Goal: Information Seeking & Learning: Check status

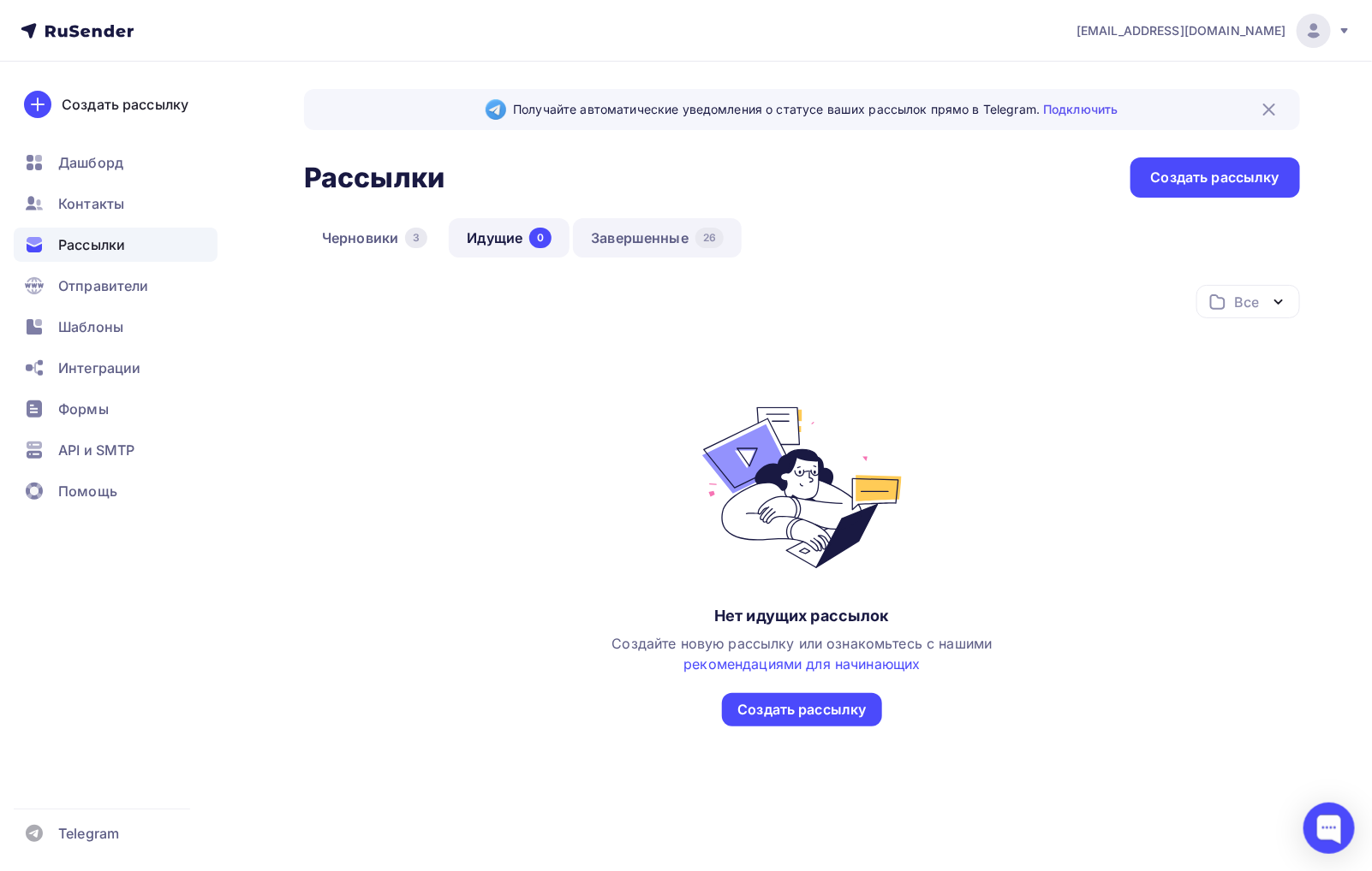
click at [641, 240] on link "Завершенные 26" at bounding box center [657, 238] width 168 height 40
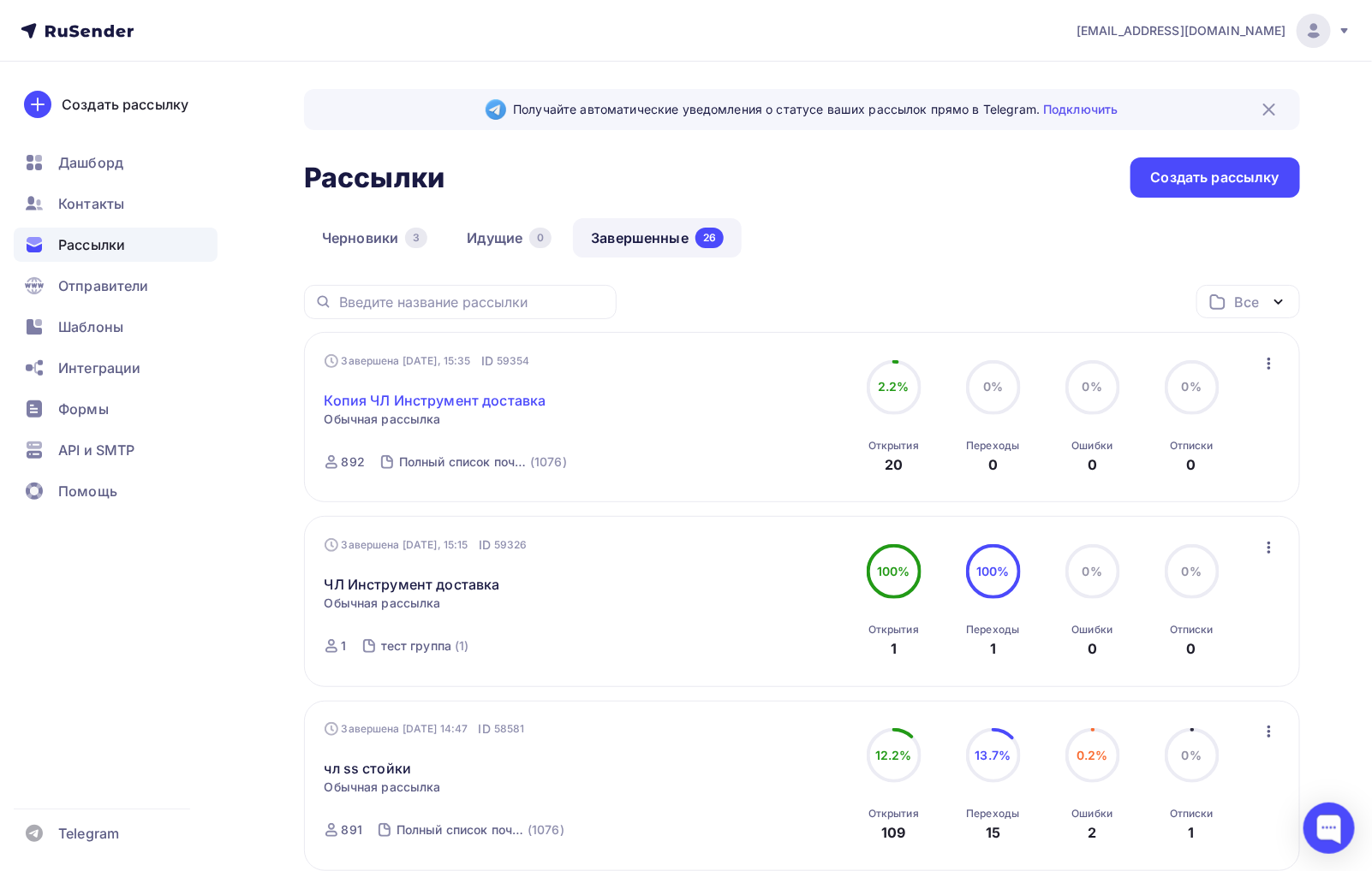
click at [460, 396] on link "Копия ЧЛ Инструмент доставка" at bounding box center [436, 401] width 222 height 20
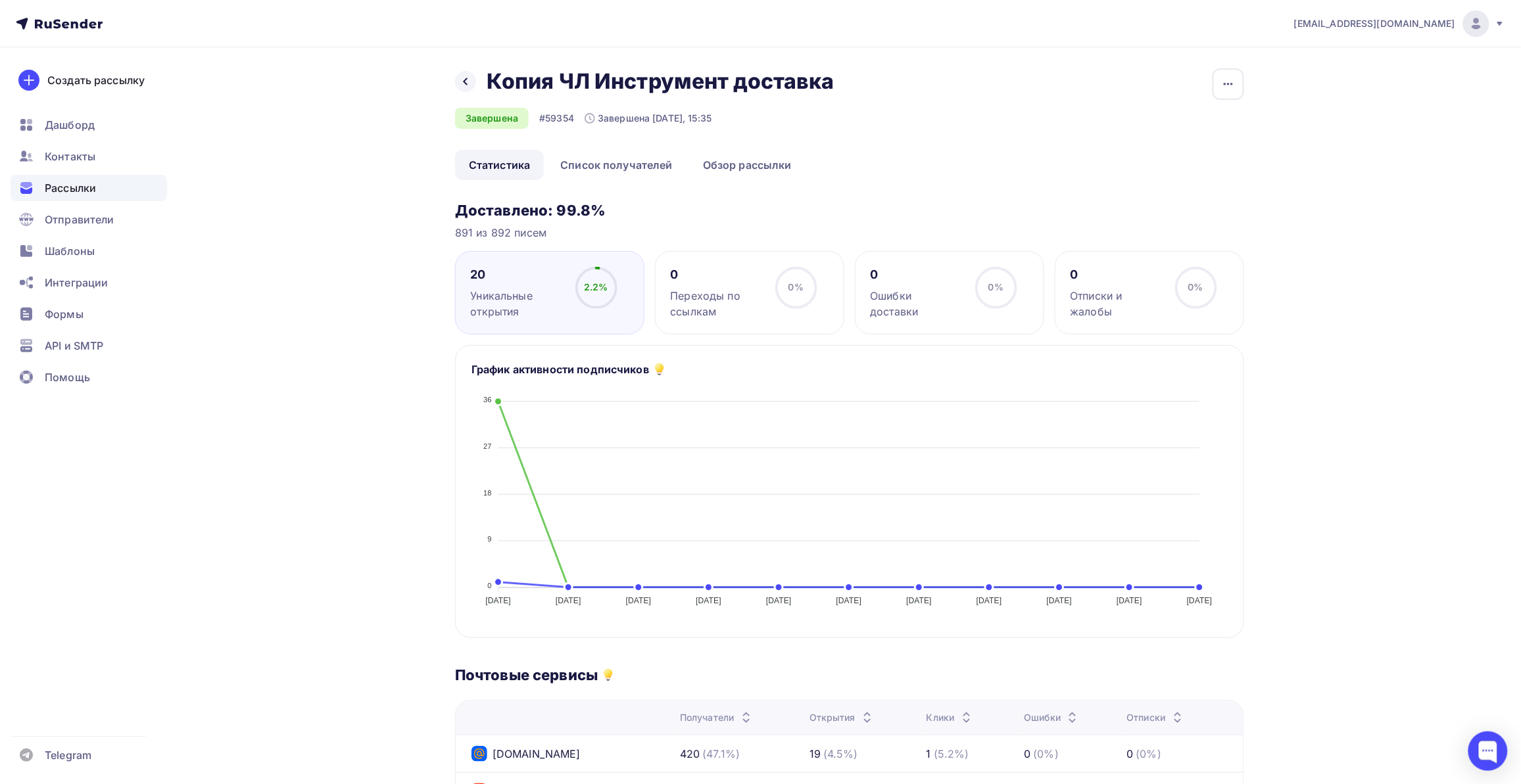
click at [380, 494] on div "Назад Копия ЧЛ Инструмент доставка Копия ЧЛ Инструмент доставка Завершена #5935…" at bounding box center [761, 654] width 1078 height 1213
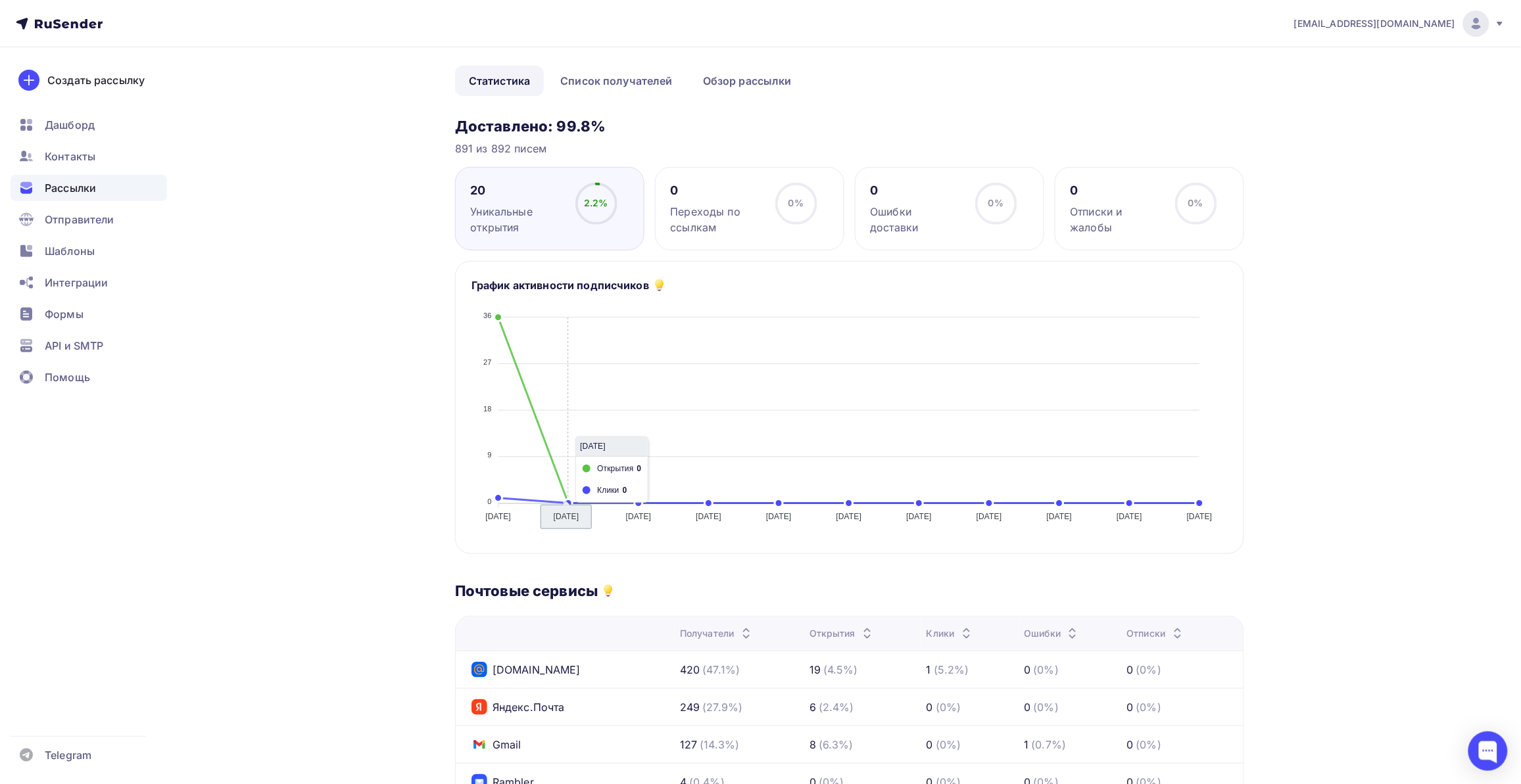
scroll to position [82, 0]
click at [653, 84] on link "Список получателей" at bounding box center [617, 82] width 140 height 31
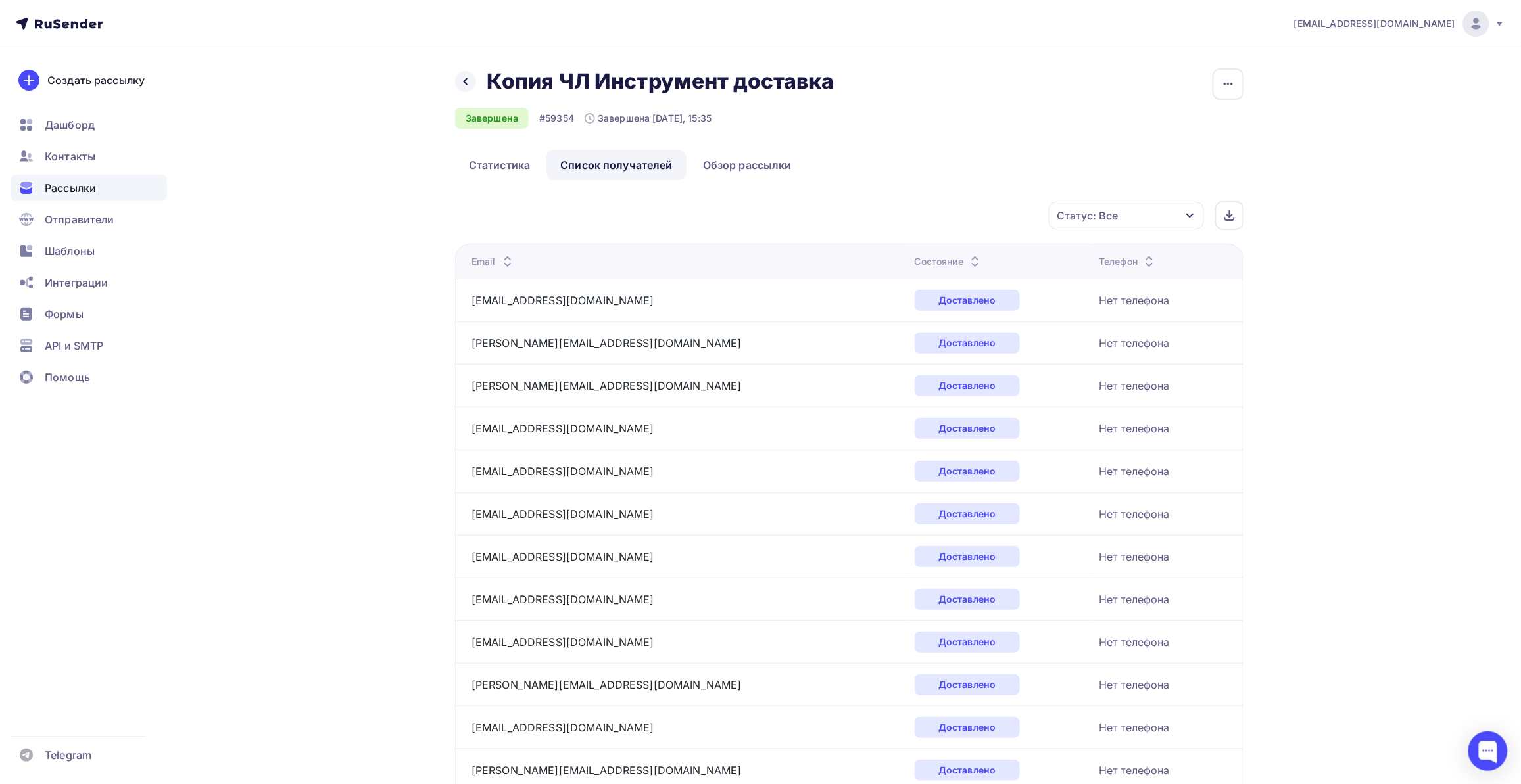
click at [1065, 218] on div "Статус: Все" at bounding box center [1126, 215] width 155 height 28
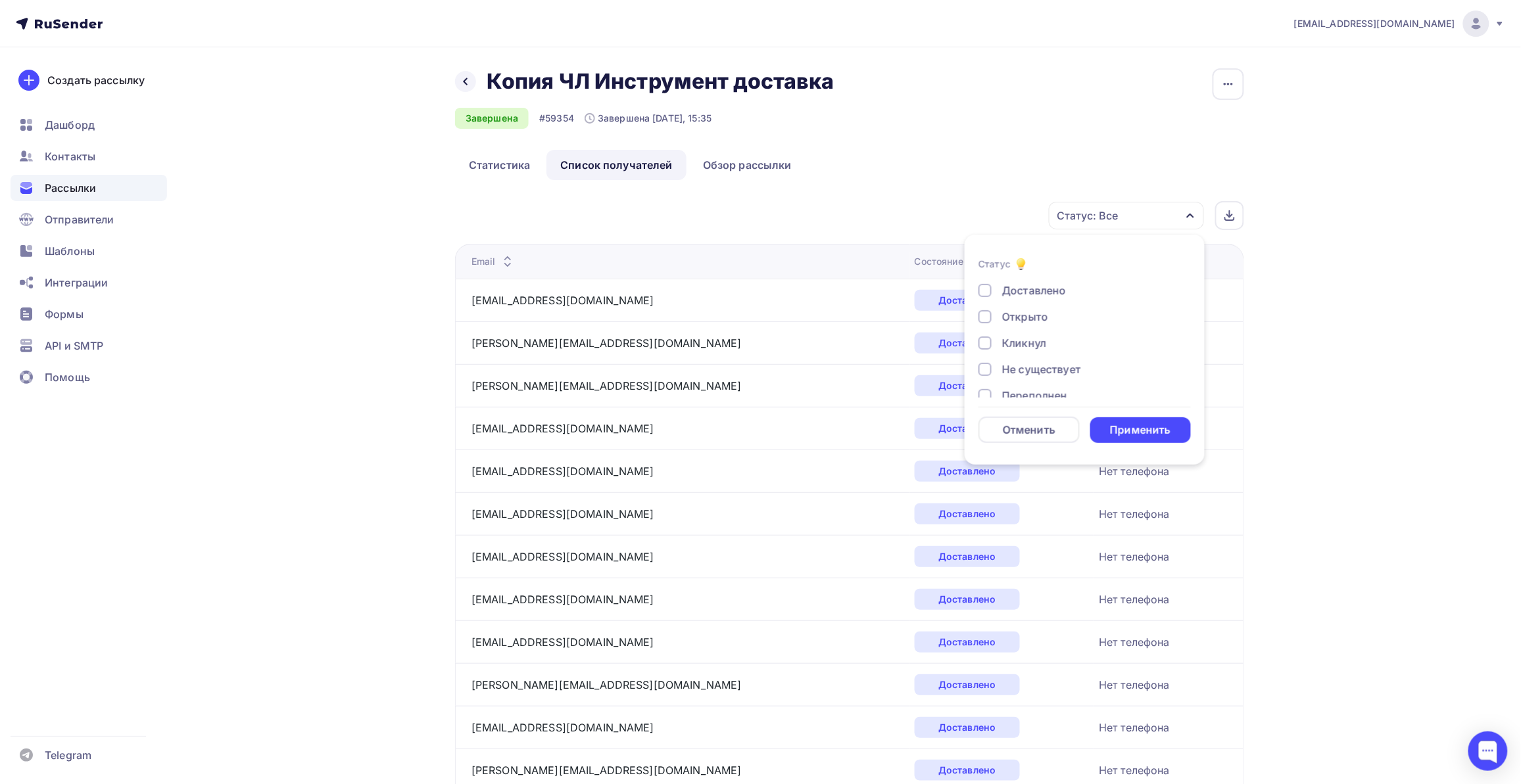
click at [1025, 317] on div "Открыто" at bounding box center [1025, 317] width 46 height 16
click at [1065, 421] on div "Применить" at bounding box center [1141, 430] width 101 height 26
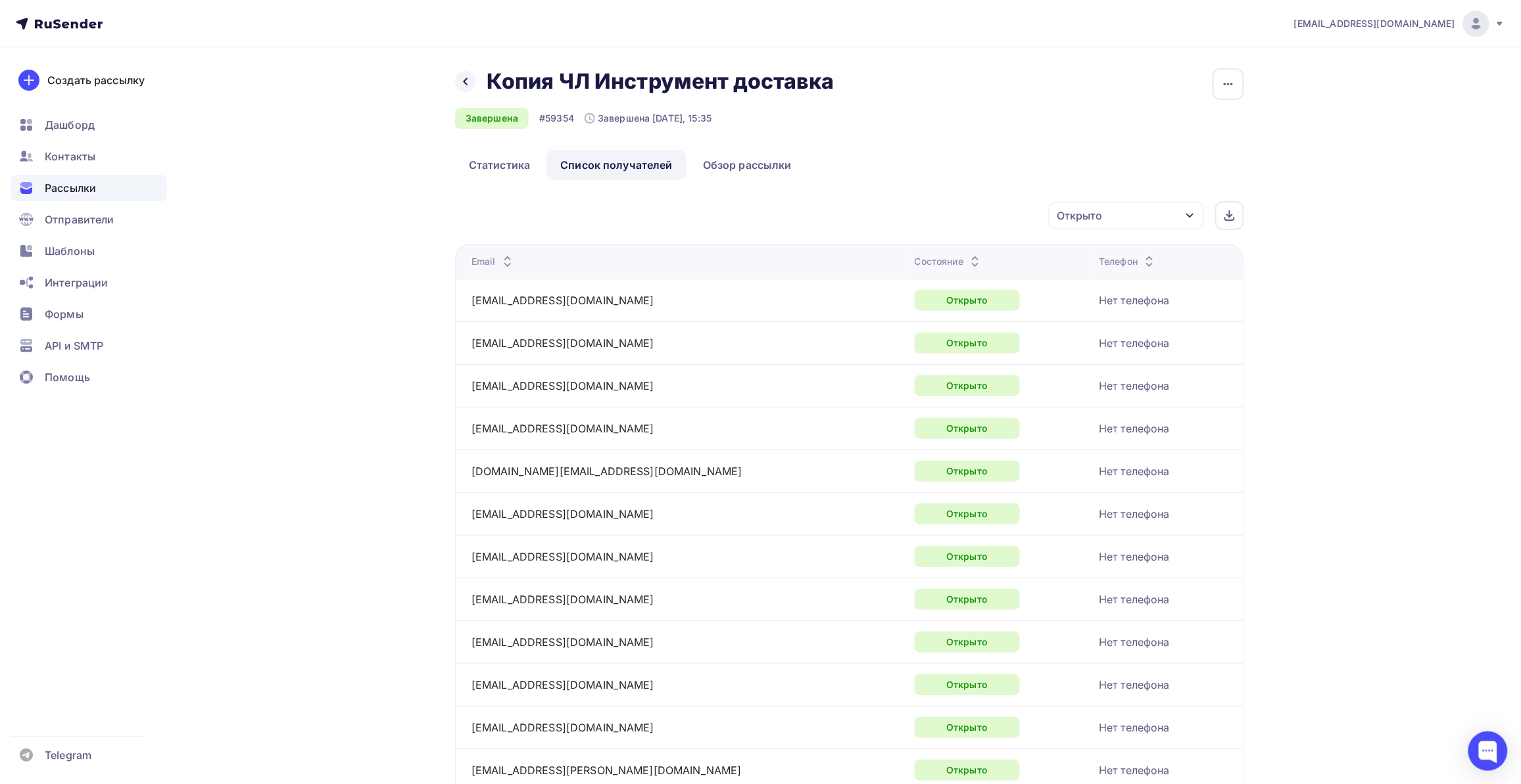
click at [1065, 223] on div "Открыто" at bounding box center [1126, 215] width 155 height 28
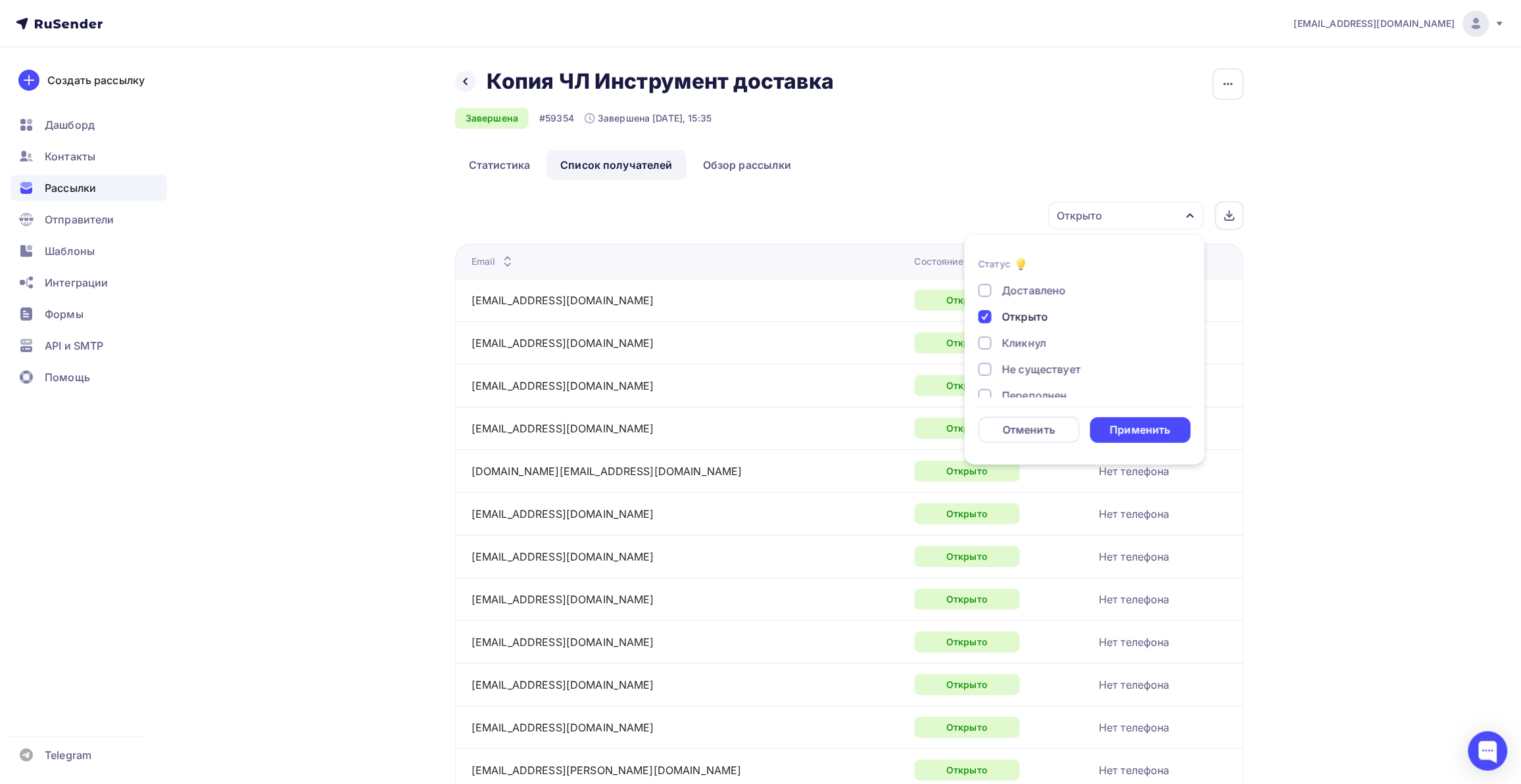
click at [1020, 334] on div "Доставлено Открыто Кликнул Не существует Переполнен Недоступен Отписан [GEOGRAP…" at bounding box center [1084, 396] width 213 height 226
click at [1014, 340] on div "Кликнул" at bounding box center [1024, 343] width 44 height 16
click at [981, 298] on div "Доставлено" at bounding box center [1077, 291] width 197 height 16
click at [993, 313] on div "Открыто" at bounding box center [1077, 317] width 197 height 16
click at [986, 301] on div "Доставлено Открыто Кликнул Не существует Переполнен Недоступен Отписан [GEOGRAP…" at bounding box center [1084, 396] width 213 height 226
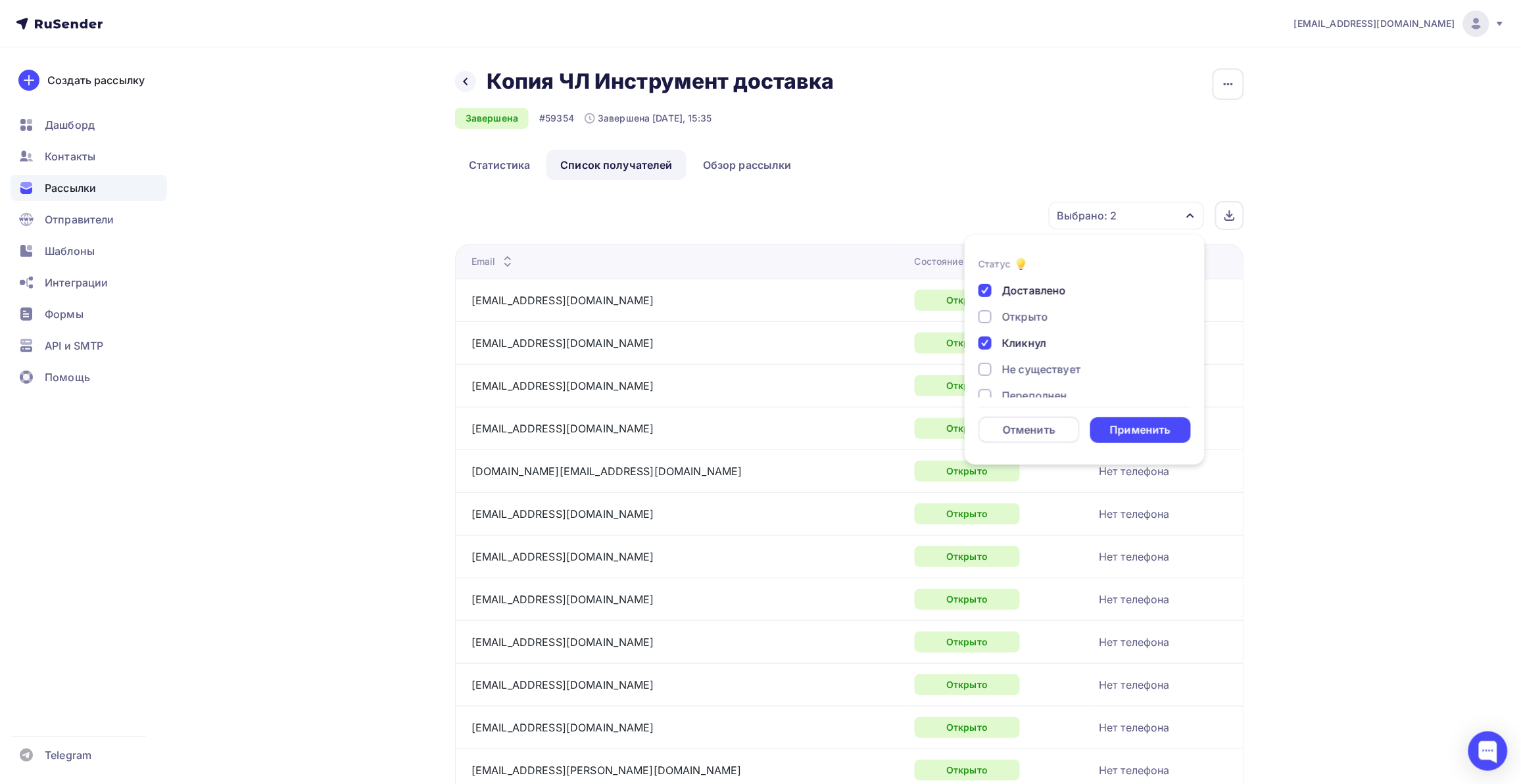
click at [986, 293] on div at bounding box center [985, 291] width 13 height 13
click at [1065, 433] on div "Применить" at bounding box center [1140, 430] width 60 height 15
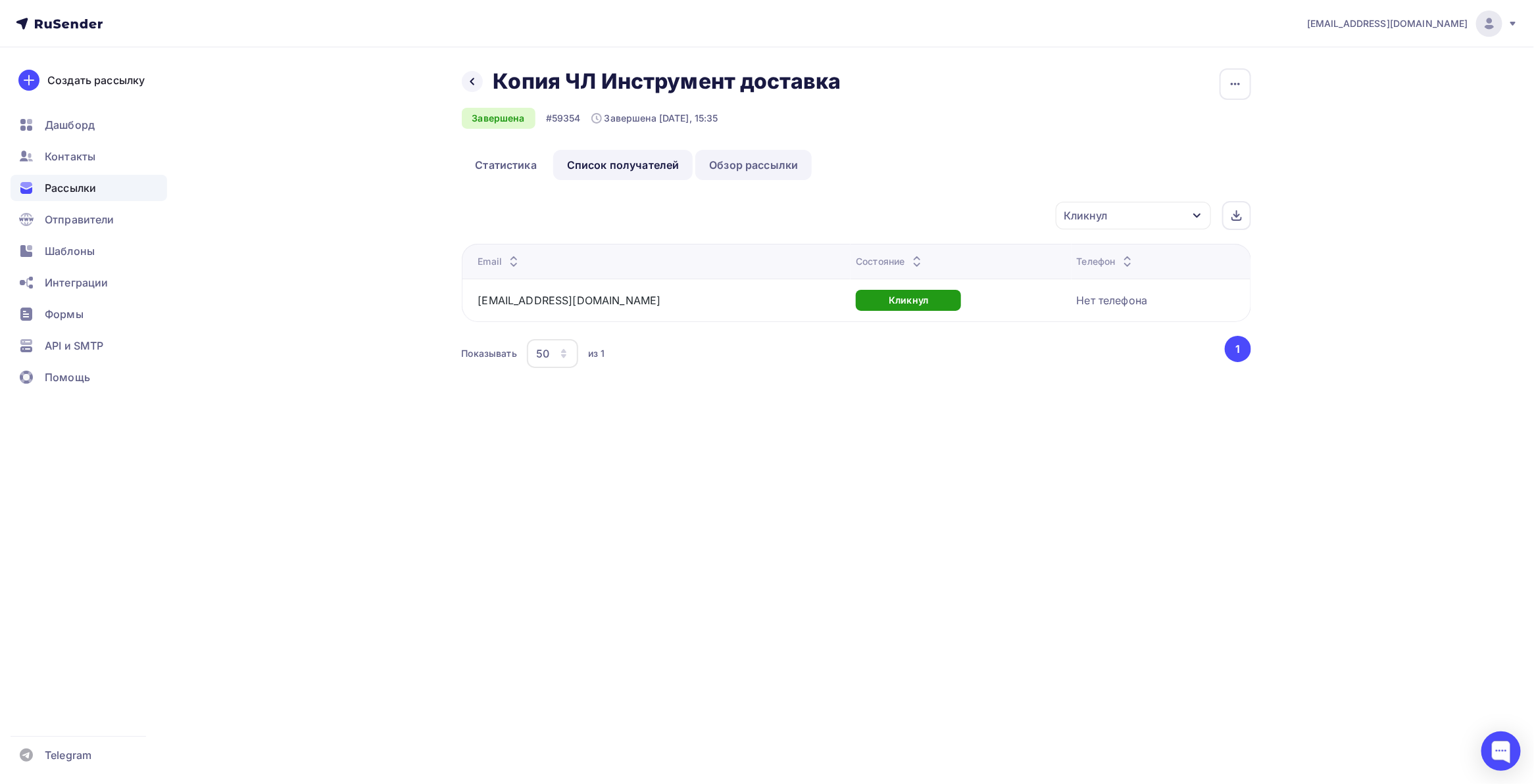
click at [741, 165] on link "Обзор рассылки" at bounding box center [754, 165] width 117 height 31
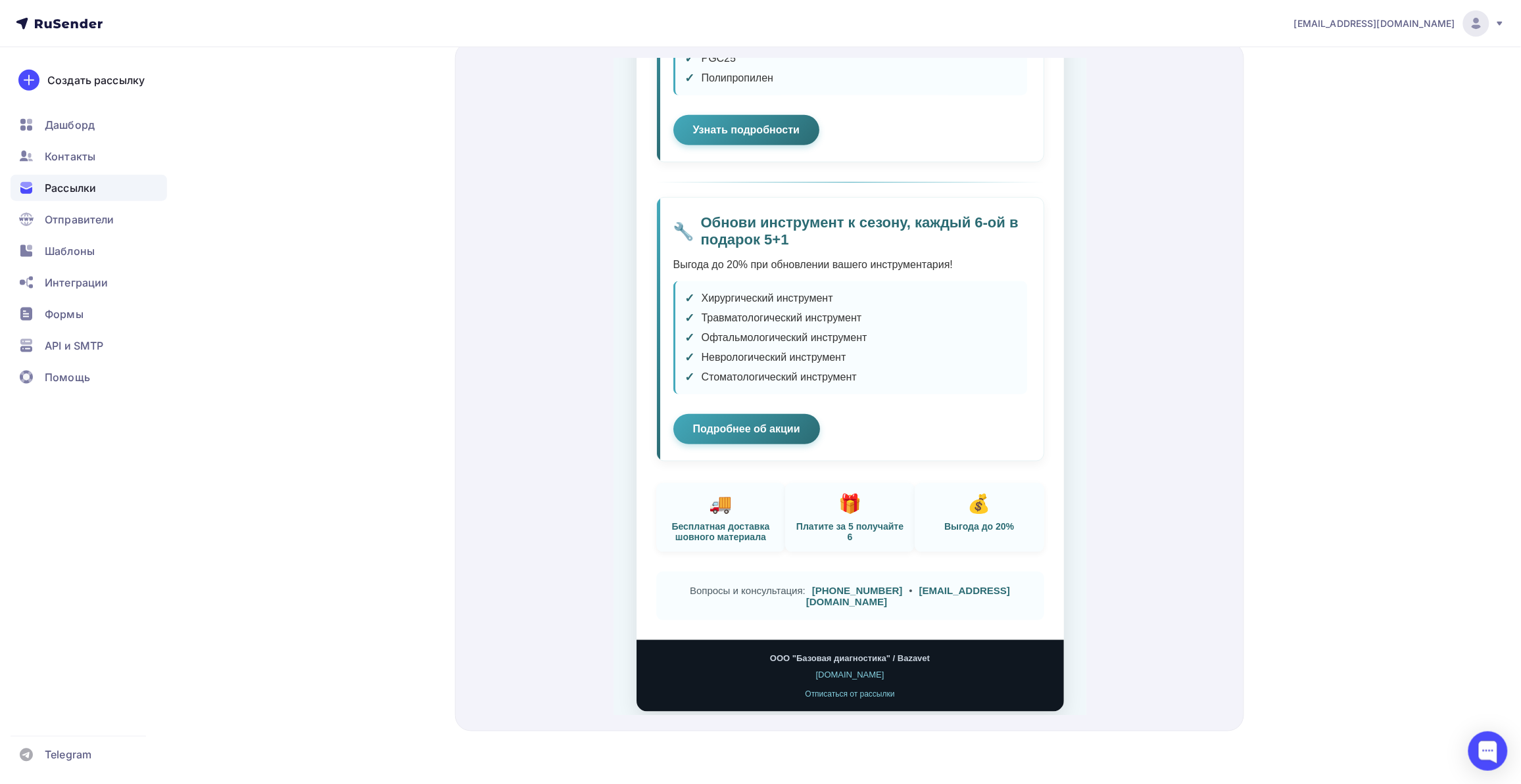
scroll to position [328, 0]
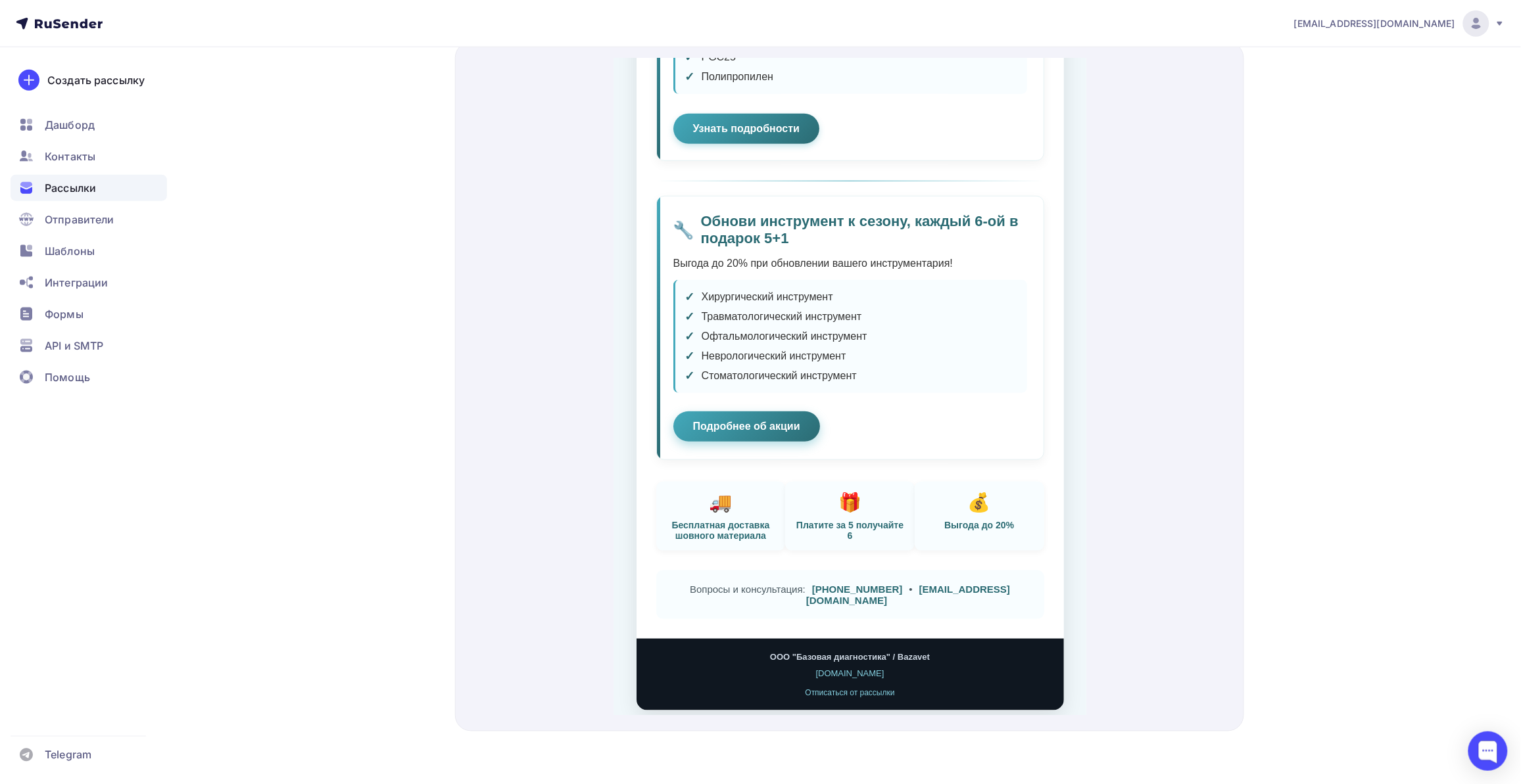
click at [757, 425] on link "Подробнее об акции" at bounding box center [746, 410] width 146 height 31
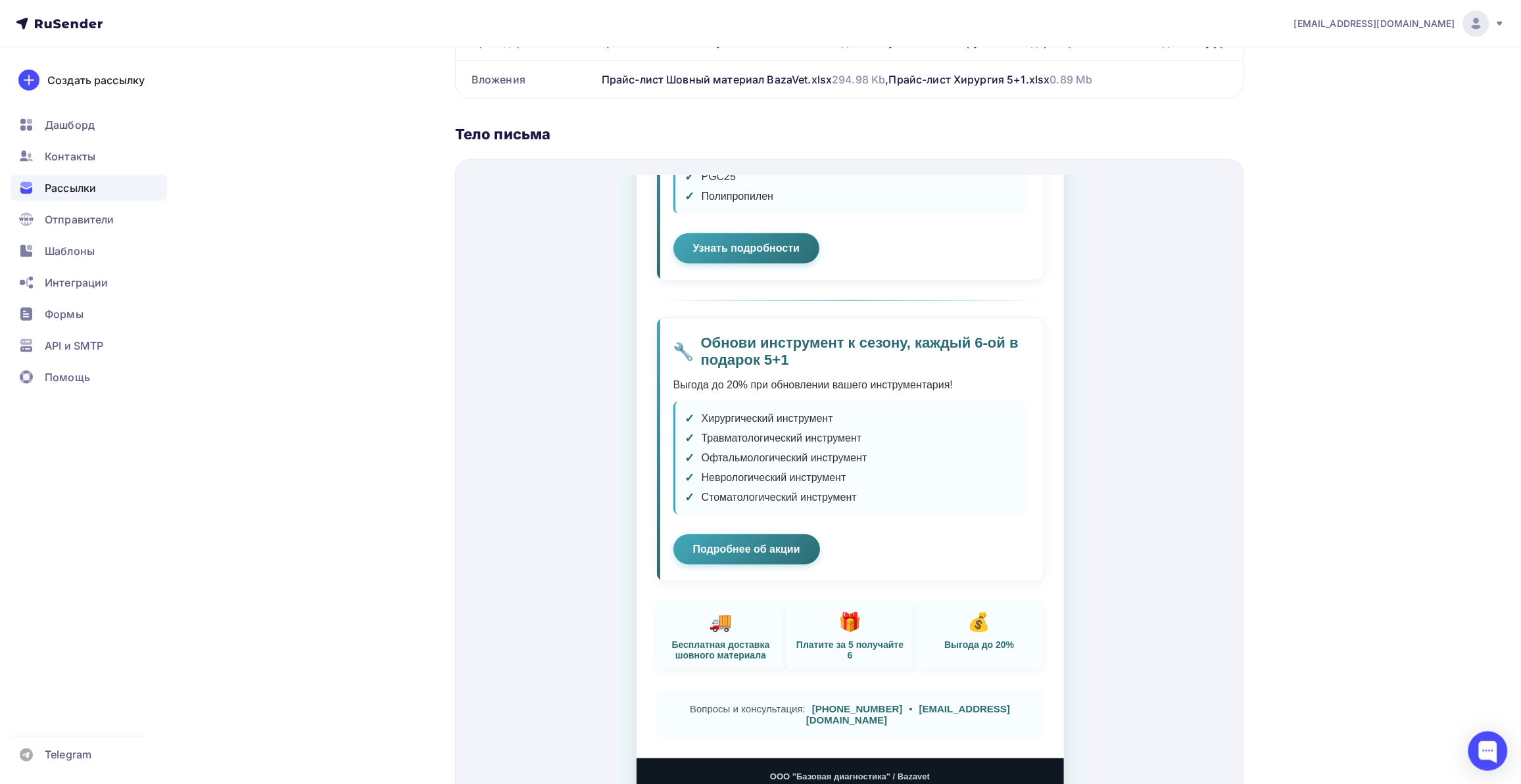
scroll to position [0, 0]
